Goal: Information Seeking & Learning: Learn about a topic

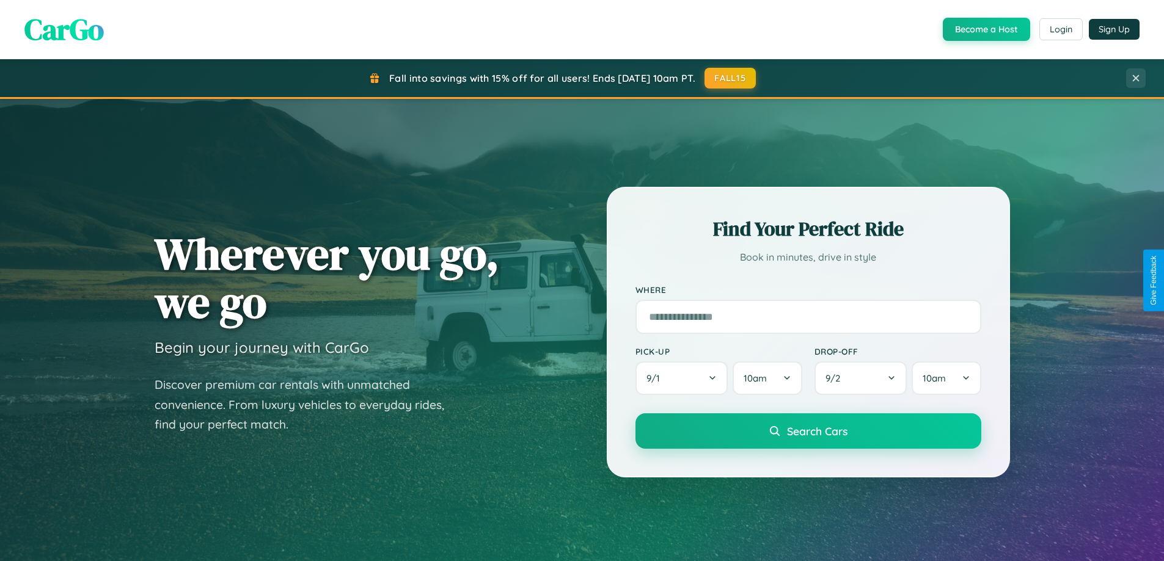
scroll to position [527, 0]
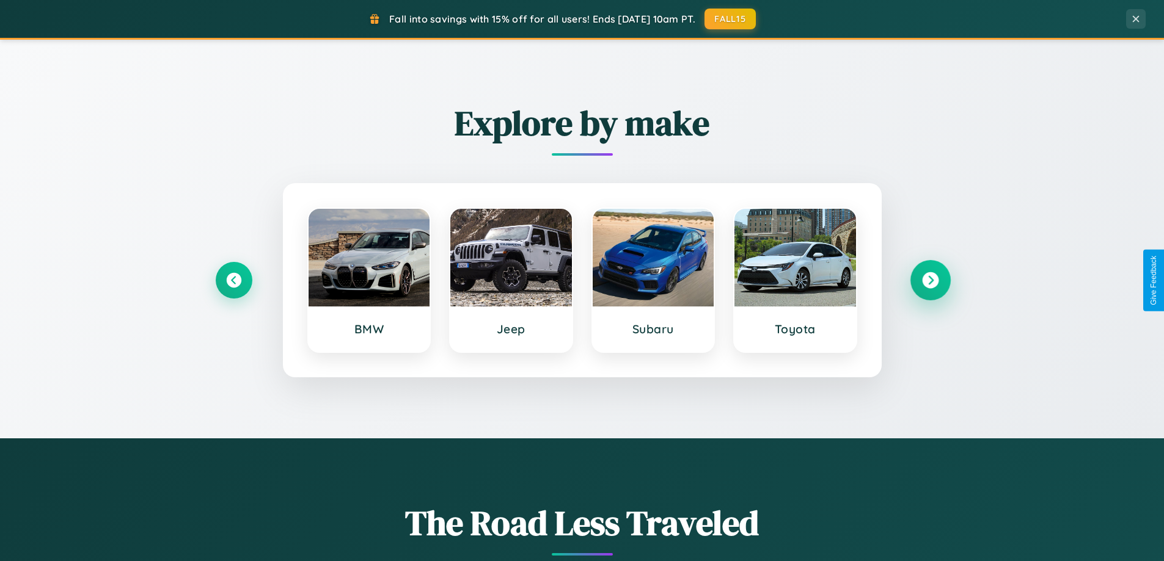
click at [930, 280] on icon at bounding box center [930, 280] width 16 height 16
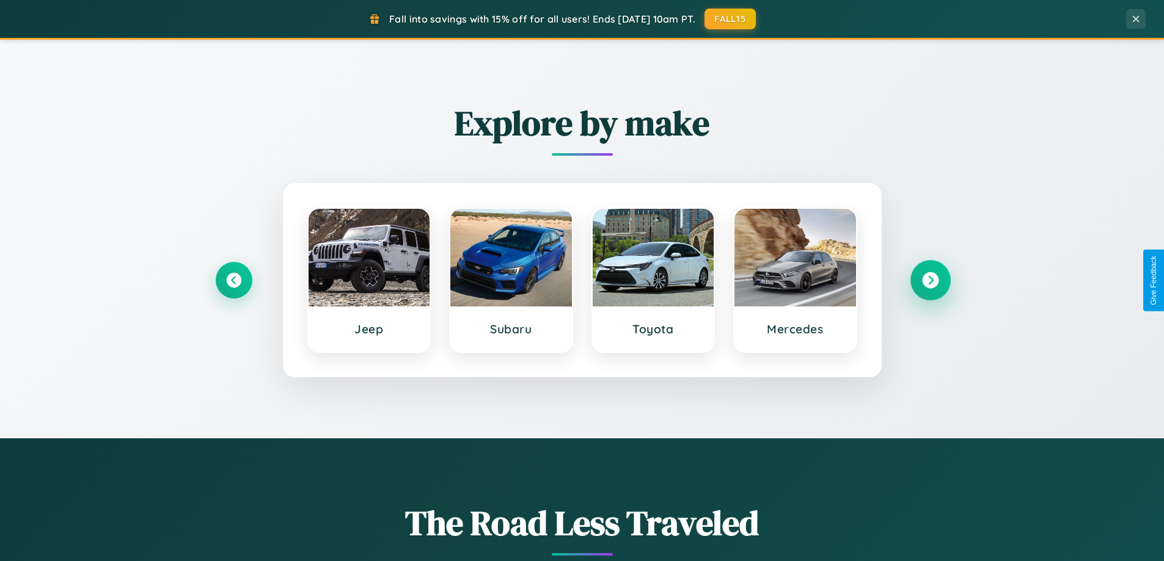
click at [930, 280] on icon at bounding box center [930, 280] width 16 height 16
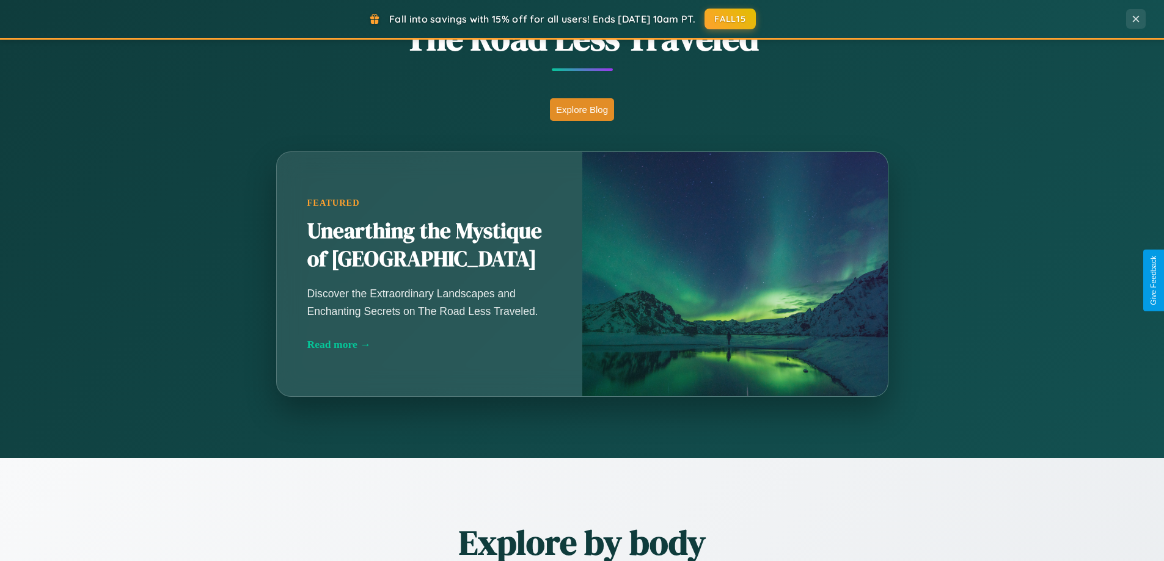
scroll to position [2350, 0]
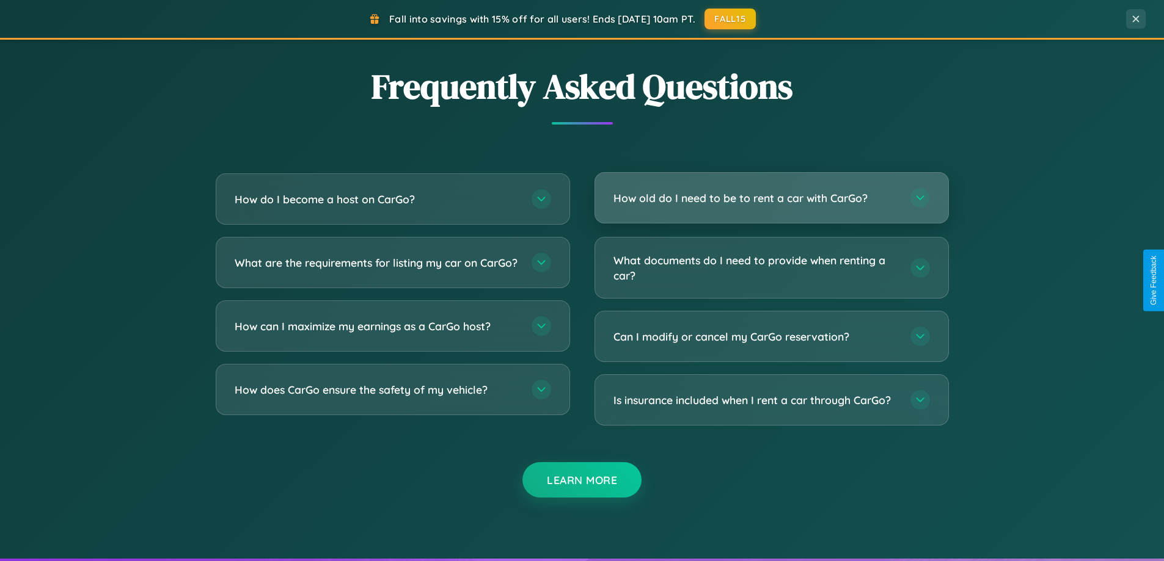
click at [771, 198] on h3 "How old do I need to be to rent a car with CarGo?" at bounding box center [755, 198] width 285 height 15
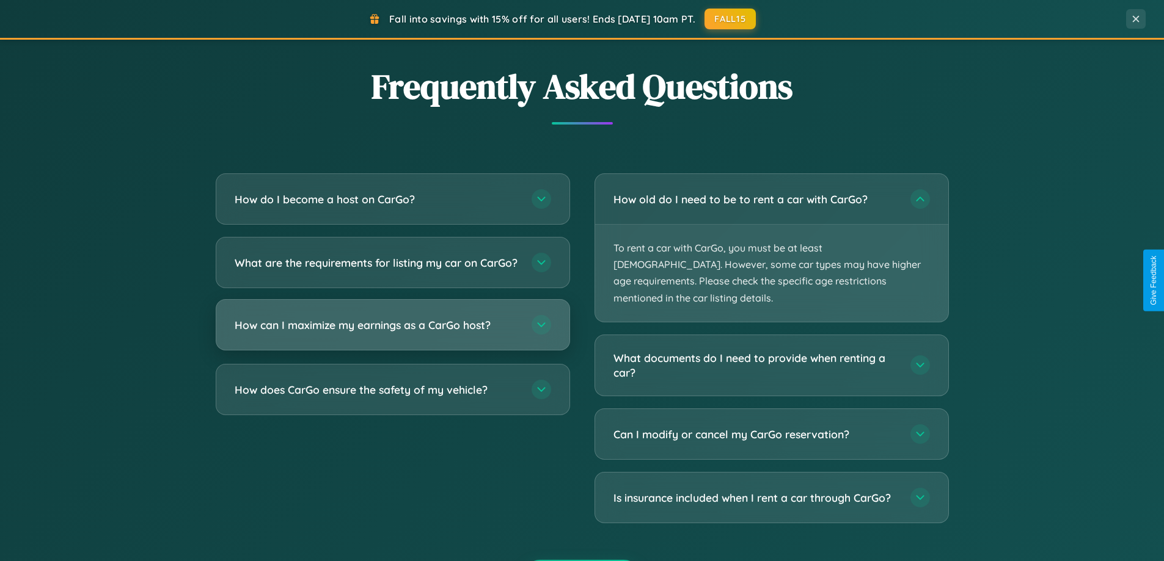
click at [392, 333] on h3 "How can I maximize my earnings as a CarGo host?" at bounding box center [377, 325] width 285 height 15
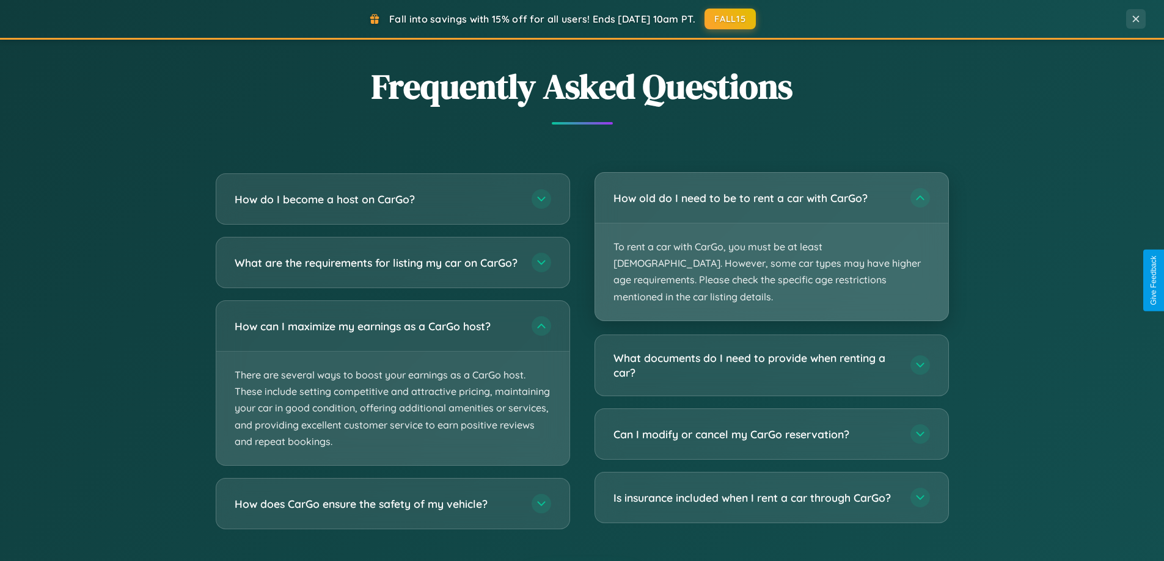
click at [771, 239] on p "To rent a car with CarGo, you must be at least [DEMOGRAPHIC_DATA]. However, som…" at bounding box center [771, 272] width 353 height 97
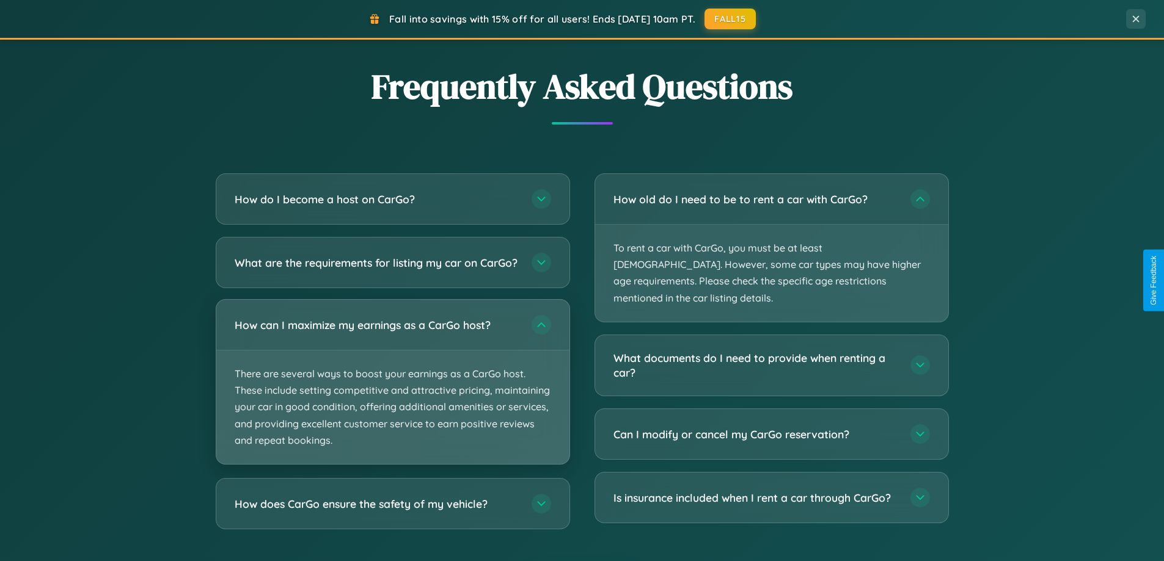
click at [392, 393] on p "There are several ways to boost your earnings as a CarGo host. These include se…" at bounding box center [392, 408] width 353 height 114
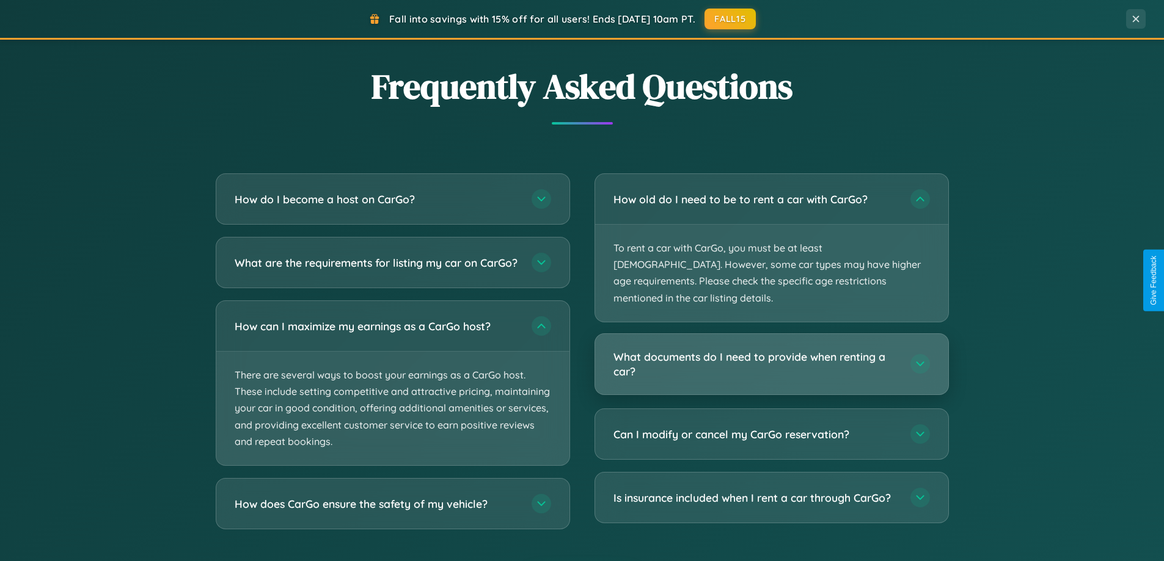
click at [771, 349] on h3 "What documents do I need to provide when renting a car?" at bounding box center [755, 364] width 285 height 30
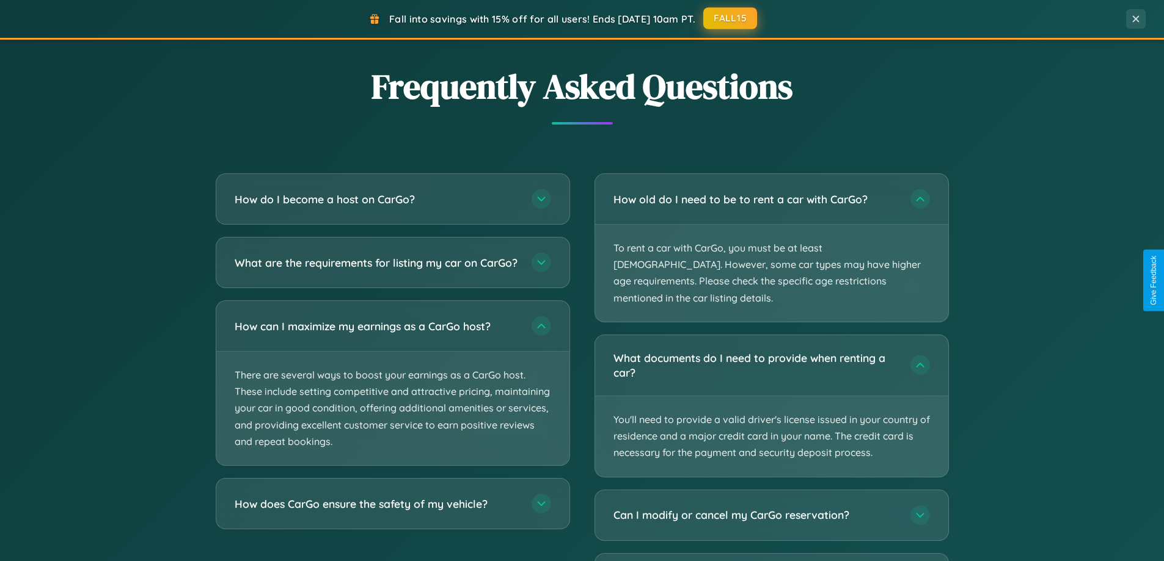
click at [731, 19] on button "FALL15" at bounding box center [730, 18] width 54 height 22
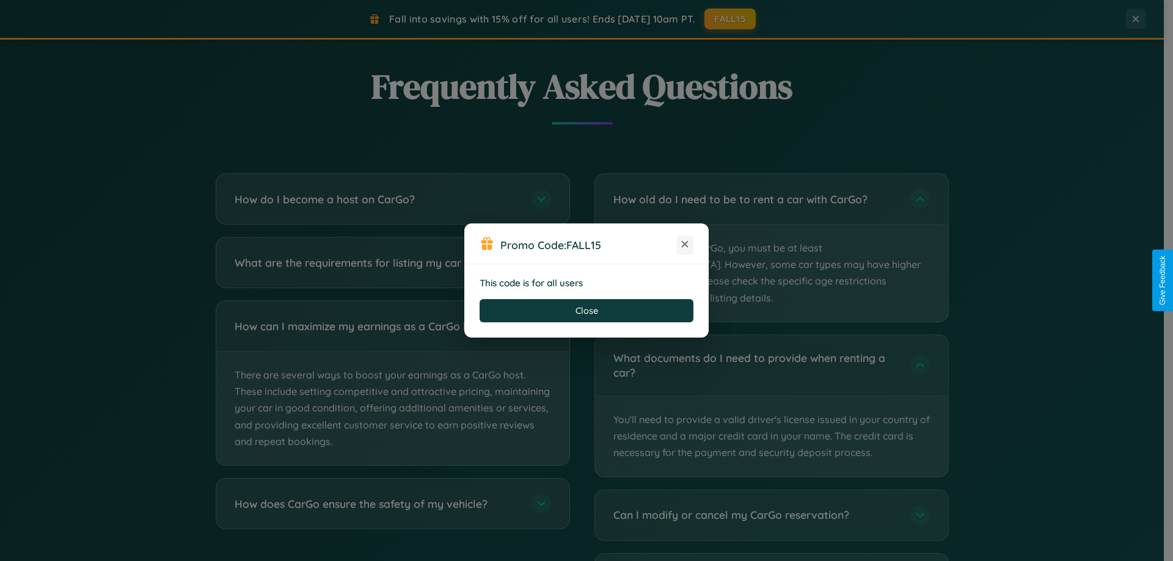
click at [685, 245] on icon at bounding box center [685, 244] width 12 height 12
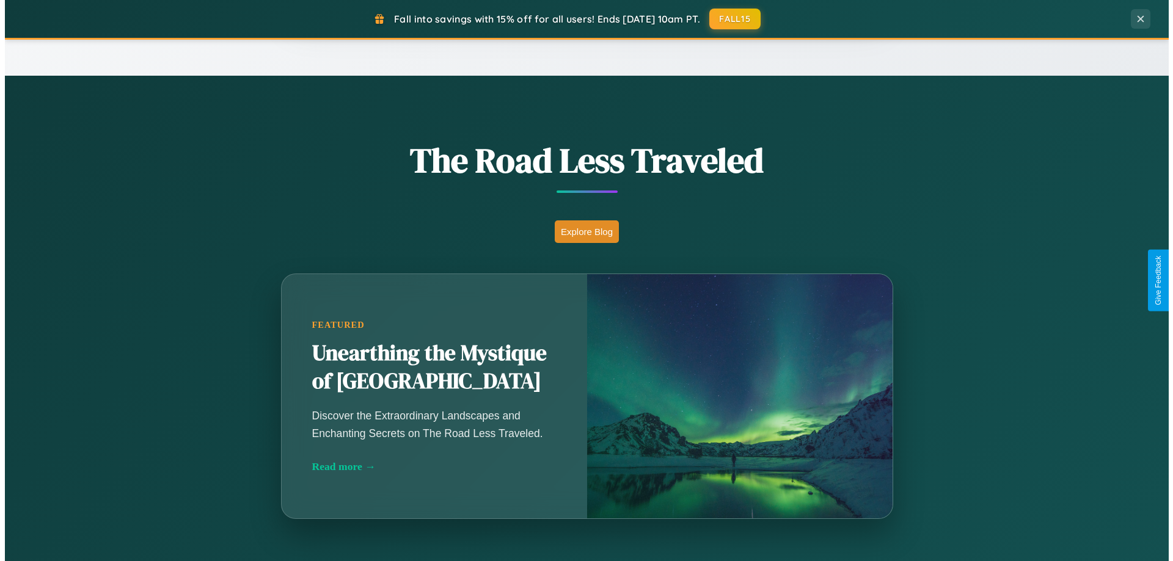
scroll to position [0, 0]
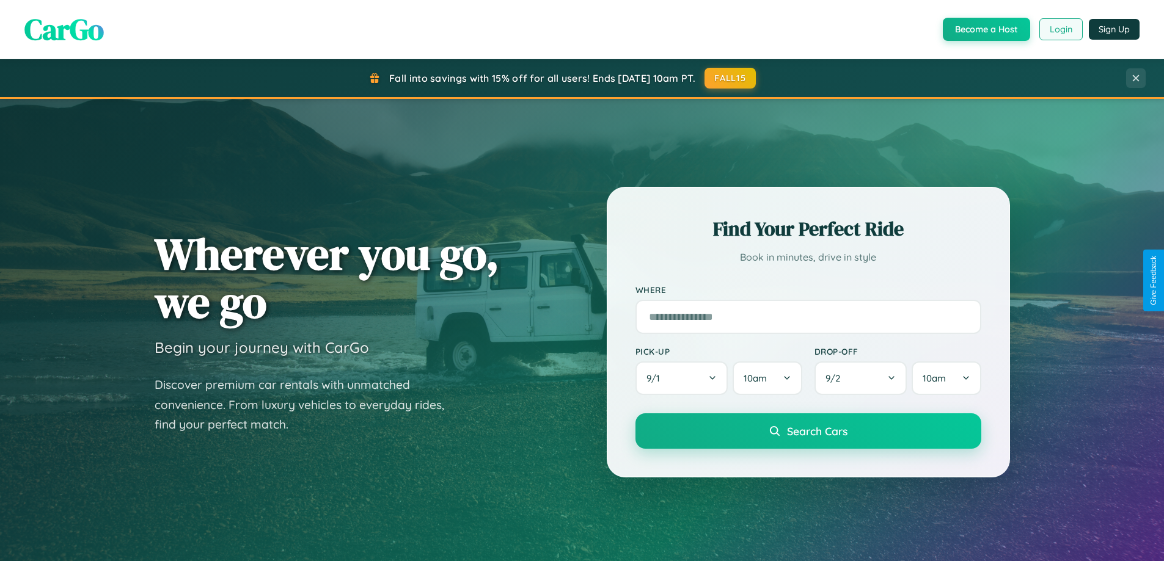
click at [1060, 29] on button "Login" at bounding box center [1060, 29] width 43 height 22
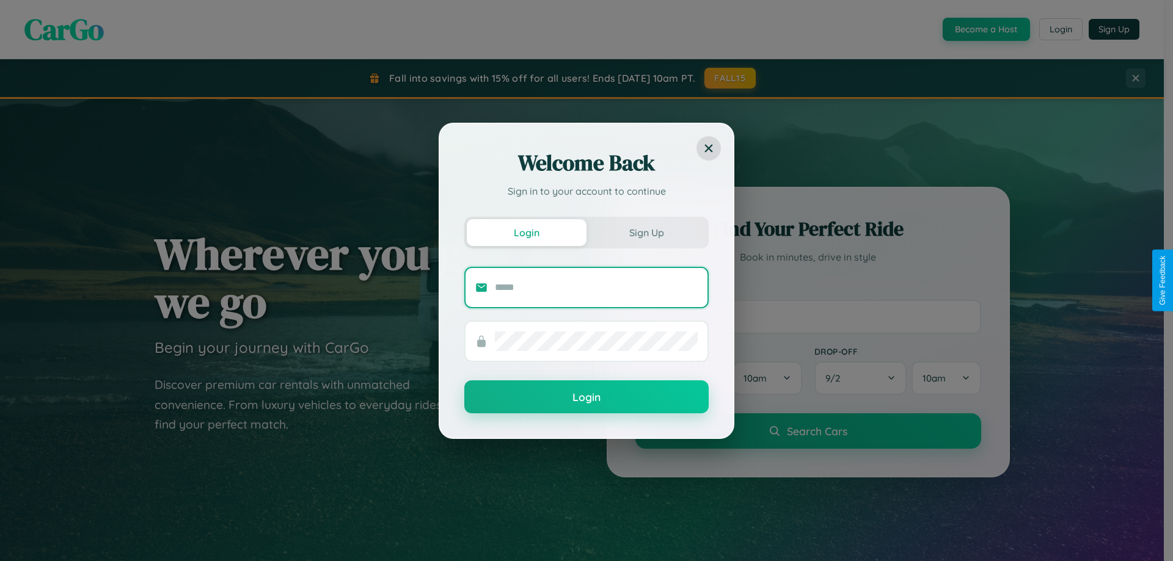
click at [596, 287] on input "text" at bounding box center [596, 288] width 203 height 20
type input "**********"
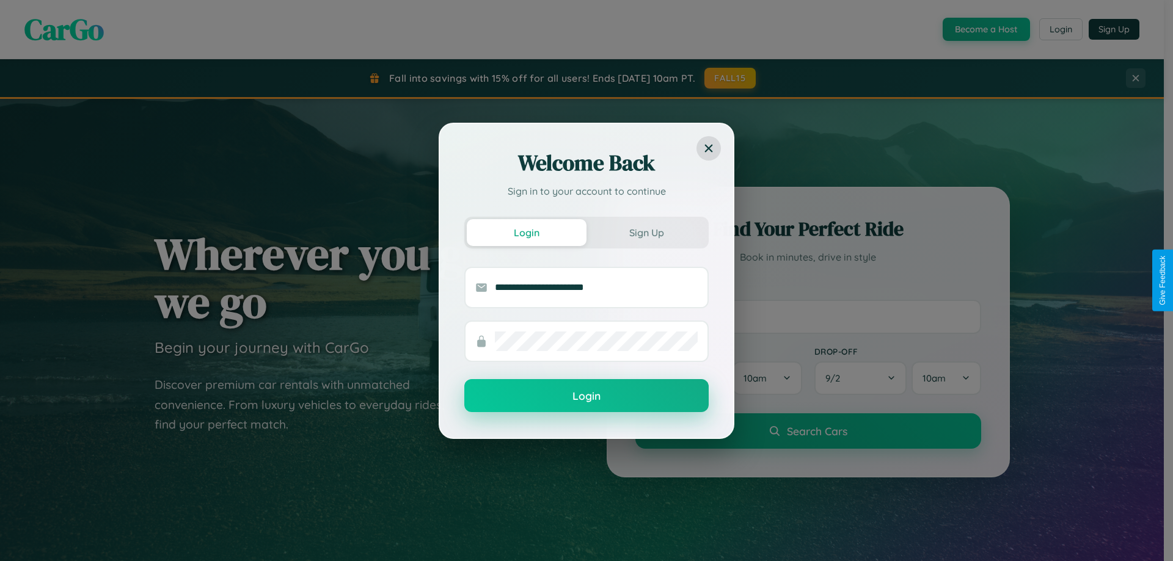
click at [586, 396] on button "Login" at bounding box center [586, 395] width 244 height 33
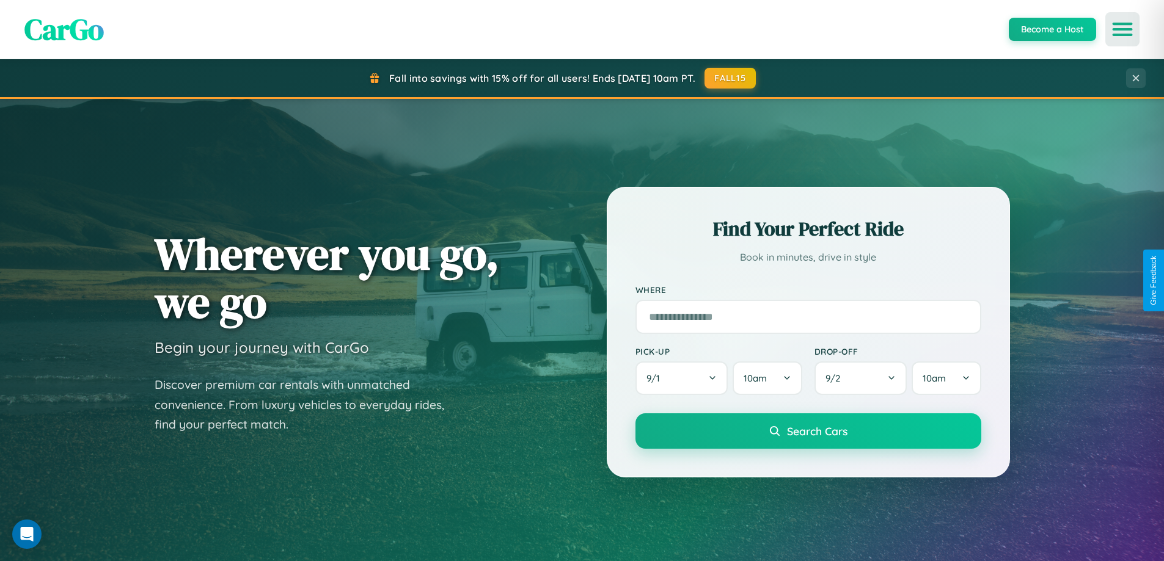
click at [1122, 29] on icon "Open menu" at bounding box center [1123, 29] width 18 height 11
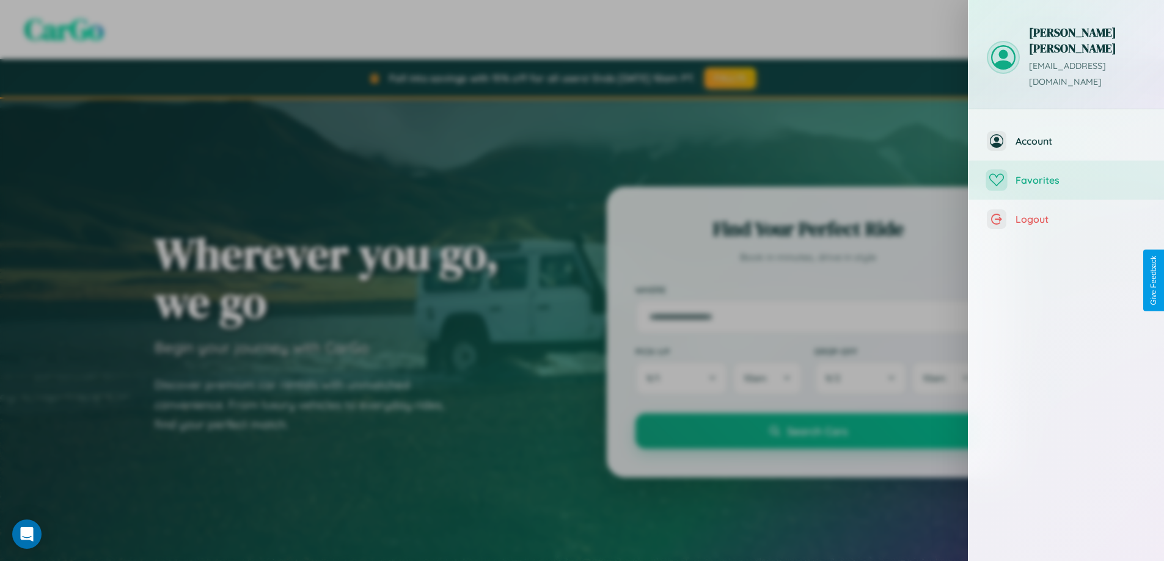
click at [1066, 174] on span "Favorites" at bounding box center [1080, 180] width 130 height 12
